Goal: Information Seeking & Learning: Learn about a topic

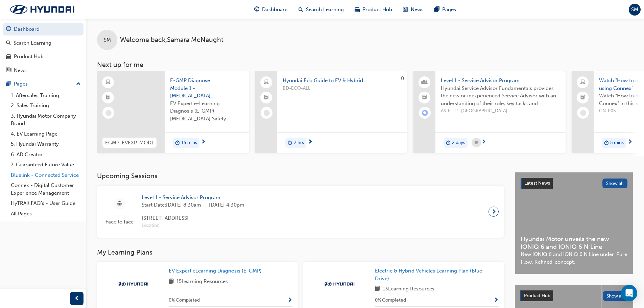
click at [31, 173] on link "Bluelink - Connected Service" at bounding box center [45, 175] width 75 height 10
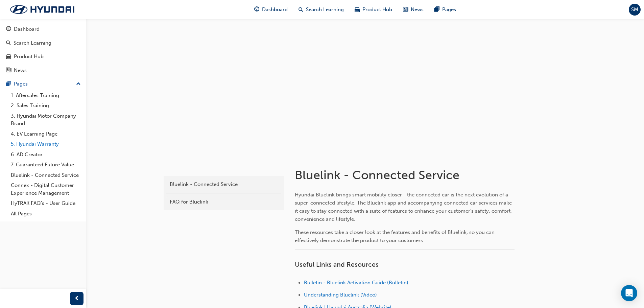
click at [46, 144] on link "5. Hyundai Warranty" at bounding box center [45, 144] width 75 height 10
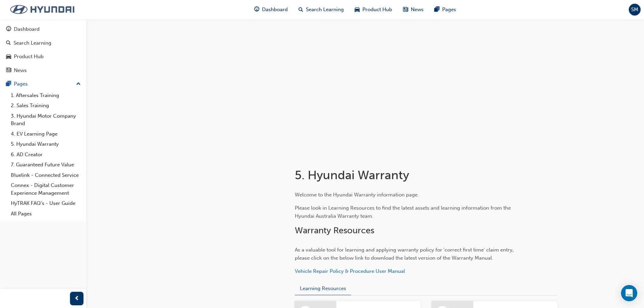
click at [63, 6] on img at bounding box center [42, 9] width 78 height 14
